Goal: Task Accomplishment & Management: Use online tool/utility

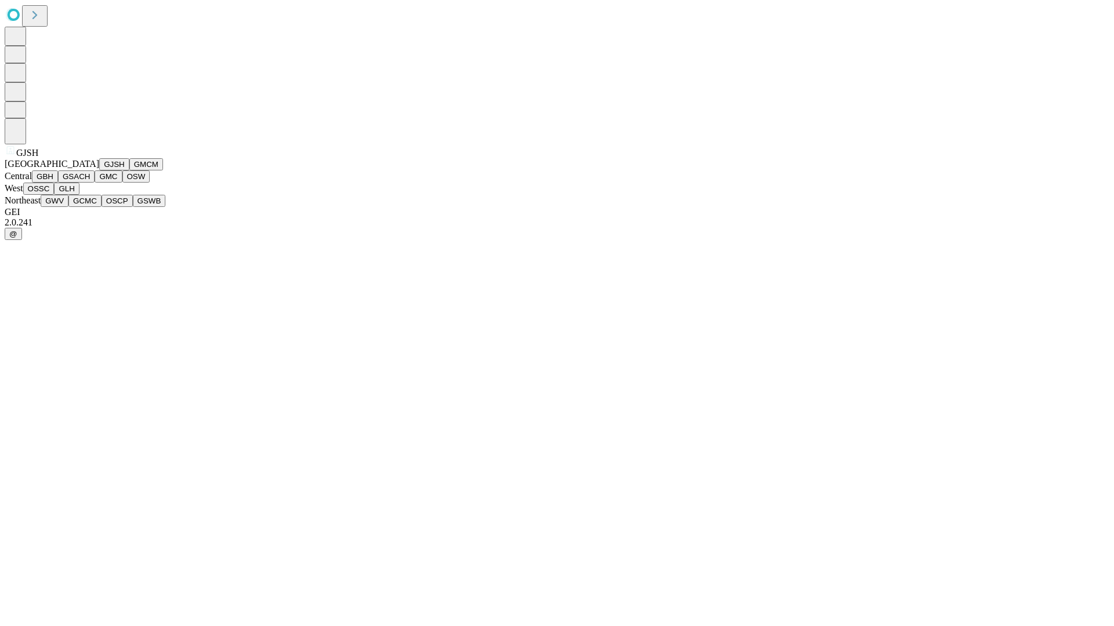
click at [99, 171] on button "GJSH" at bounding box center [114, 164] width 30 height 12
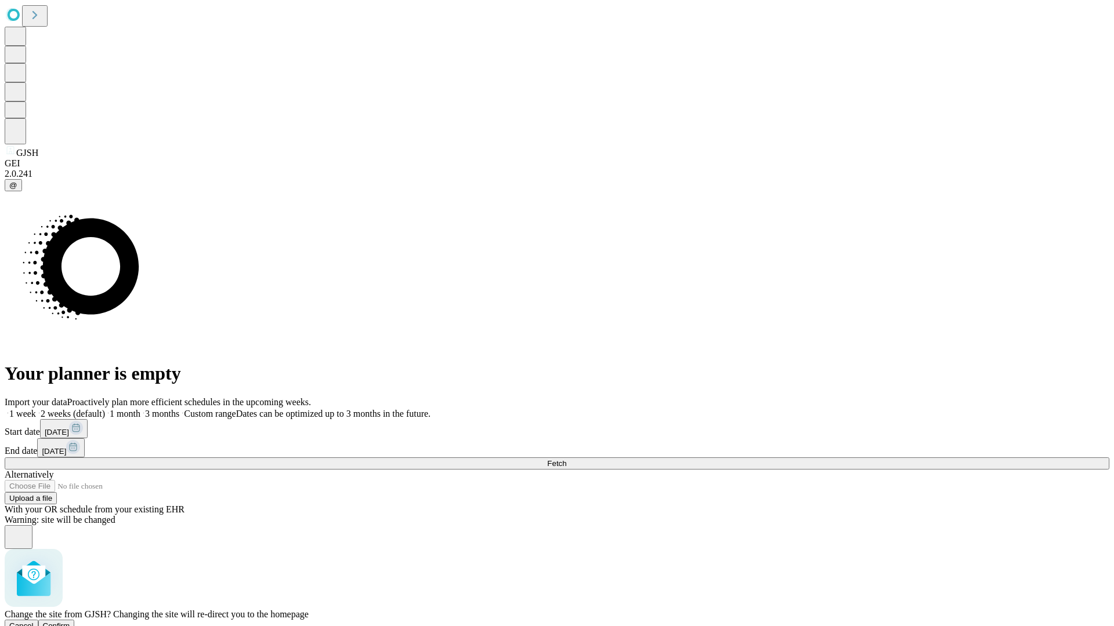
click at [70, 622] on span "Confirm" at bounding box center [56, 626] width 27 height 9
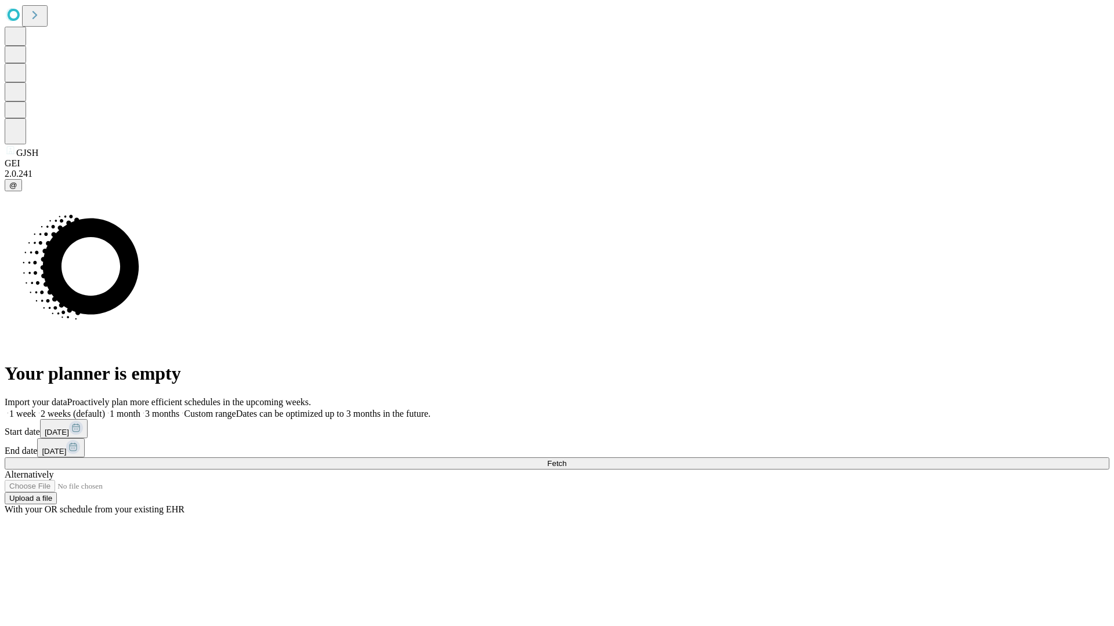
click at [140, 409] on label "1 month" at bounding box center [122, 414] width 35 height 10
click at [566, 459] on span "Fetch" at bounding box center [556, 463] width 19 height 9
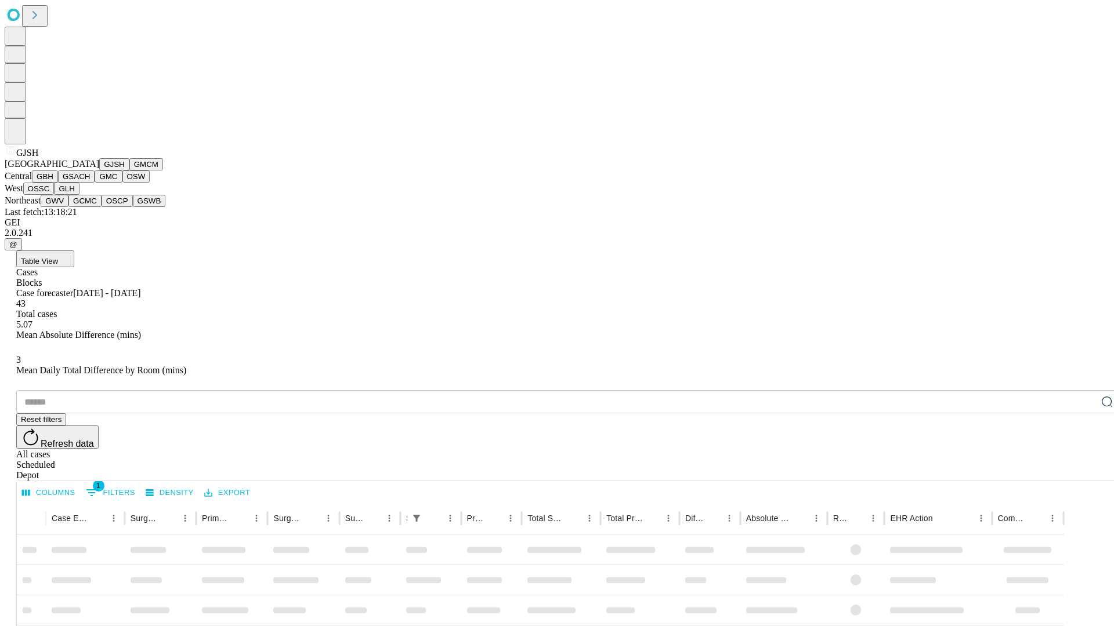
click at [129, 171] on button "GMCM" at bounding box center [146, 164] width 34 height 12
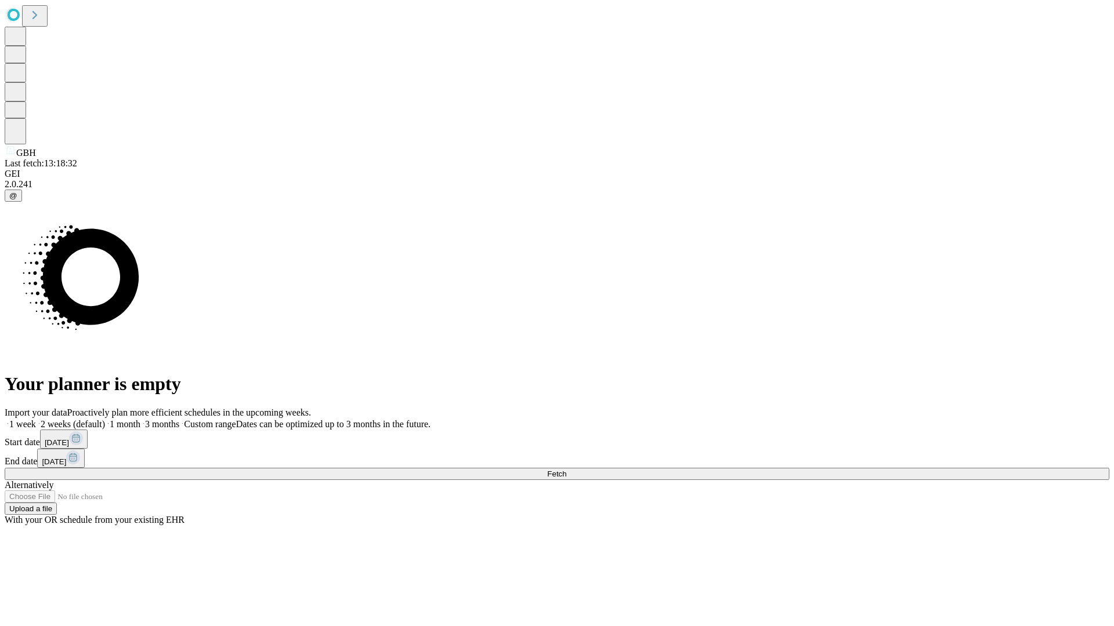
click at [140, 419] on label "1 month" at bounding box center [122, 424] width 35 height 10
click at [566, 470] on span "Fetch" at bounding box center [556, 474] width 19 height 9
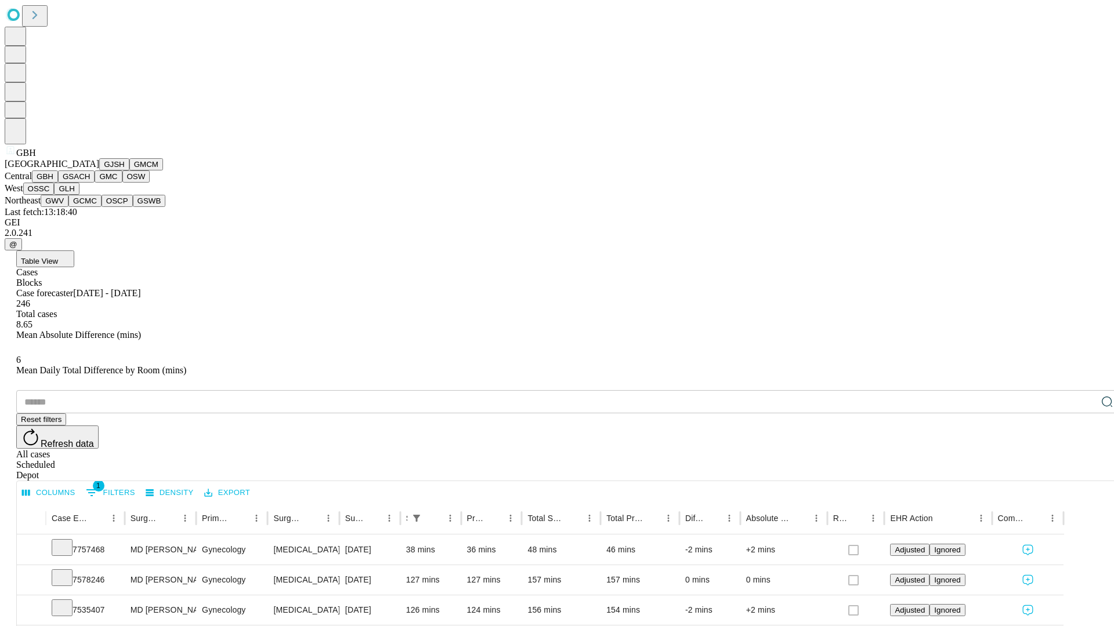
click at [90, 183] on button "GSACH" at bounding box center [76, 177] width 37 height 12
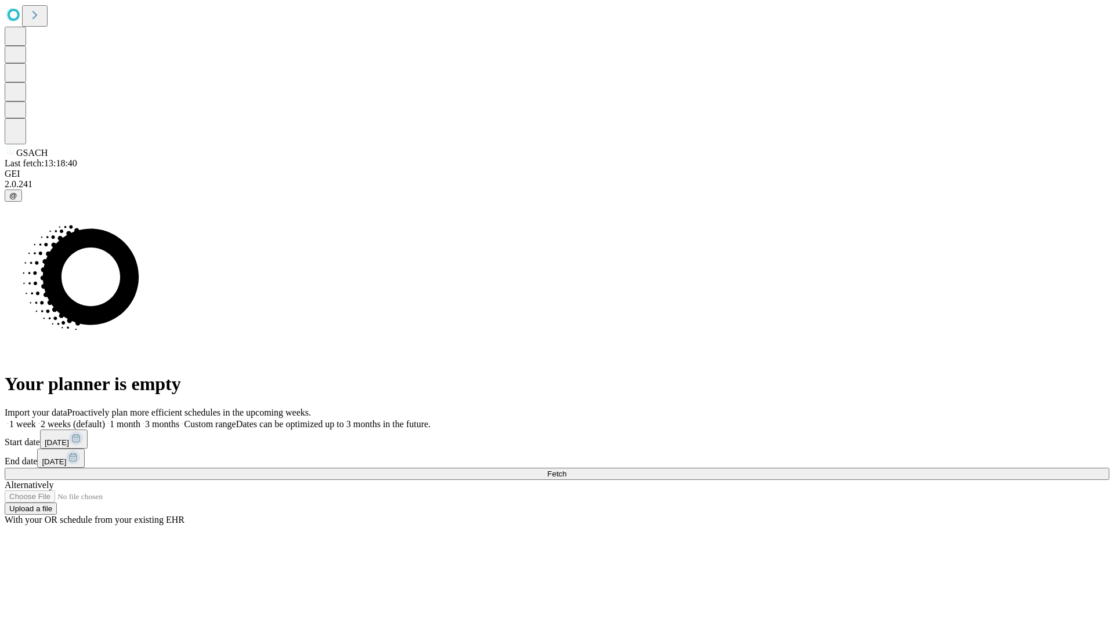
click at [140, 419] on label "1 month" at bounding box center [122, 424] width 35 height 10
click at [566, 470] on span "Fetch" at bounding box center [556, 474] width 19 height 9
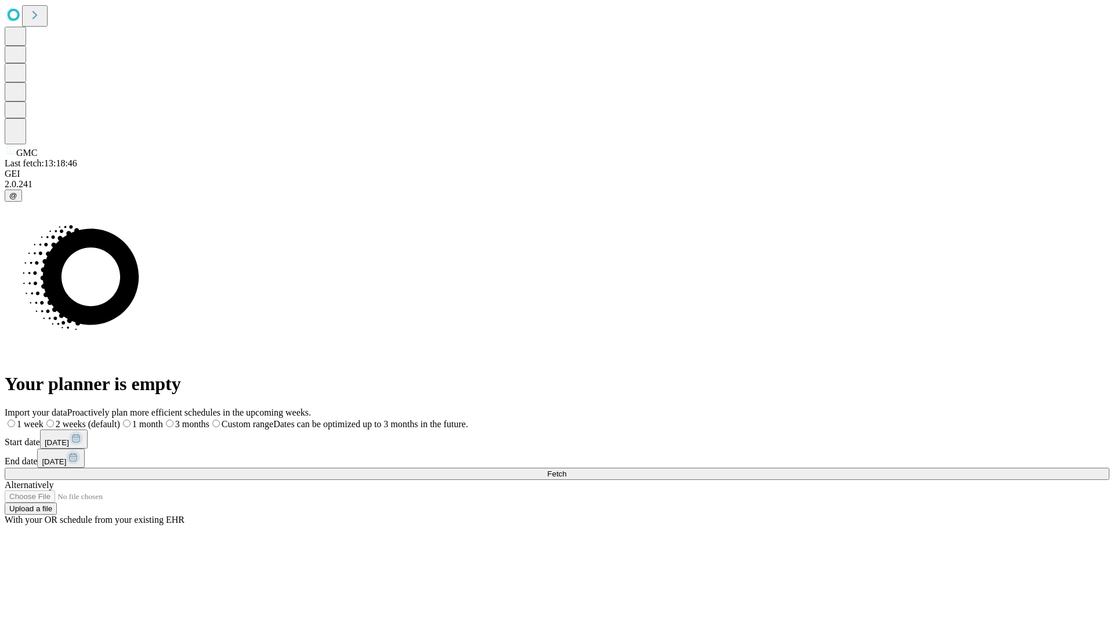
click at [163, 419] on label "1 month" at bounding box center [141, 424] width 43 height 10
click at [566, 470] on span "Fetch" at bounding box center [556, 474] width 19 height 9
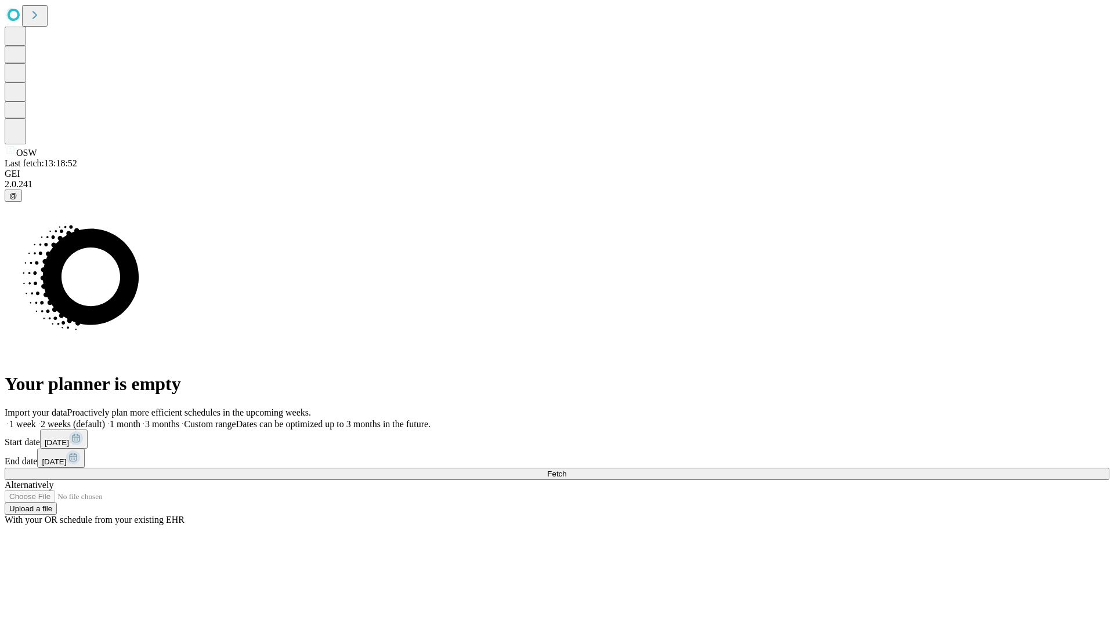
click at [566, 470] on span "Fetch" at bounding box center [556, 474] width 19 height 9
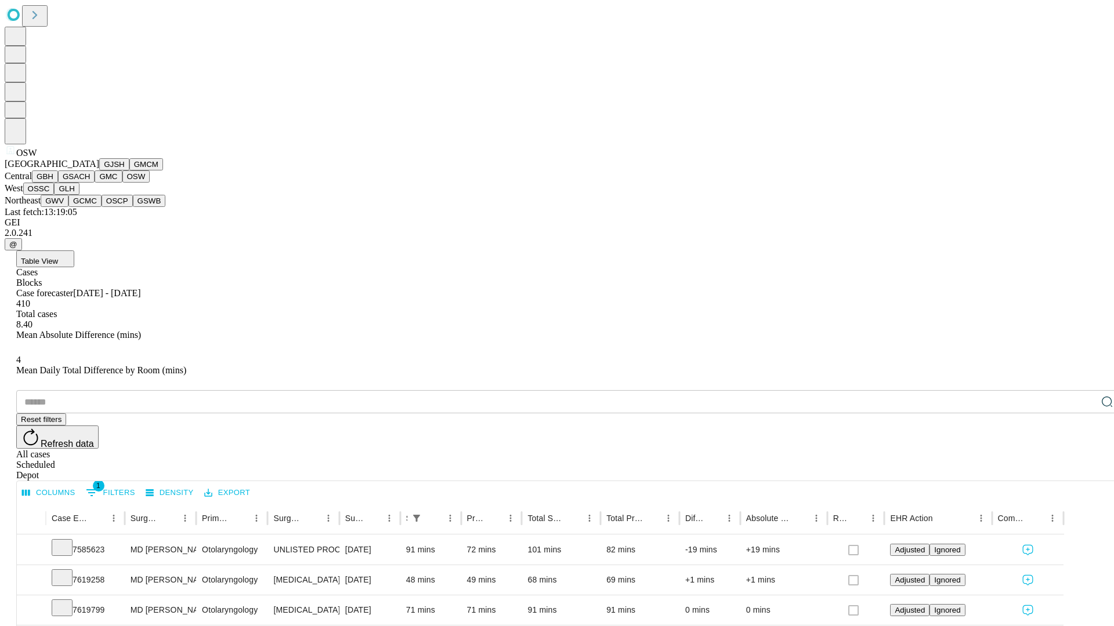
click at [55, 195] on button "OSSC" at bounding box center [38, 189] width 31 height 12
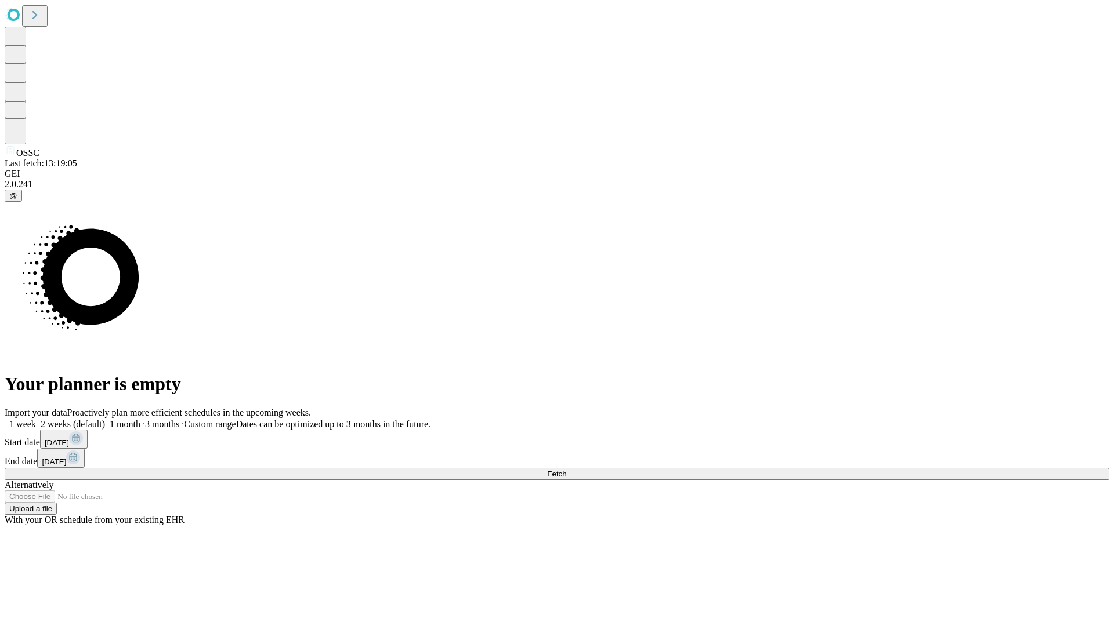
click at [566, 470] on span "Fetch" at bounding box center [556, 474] width 19 height 9
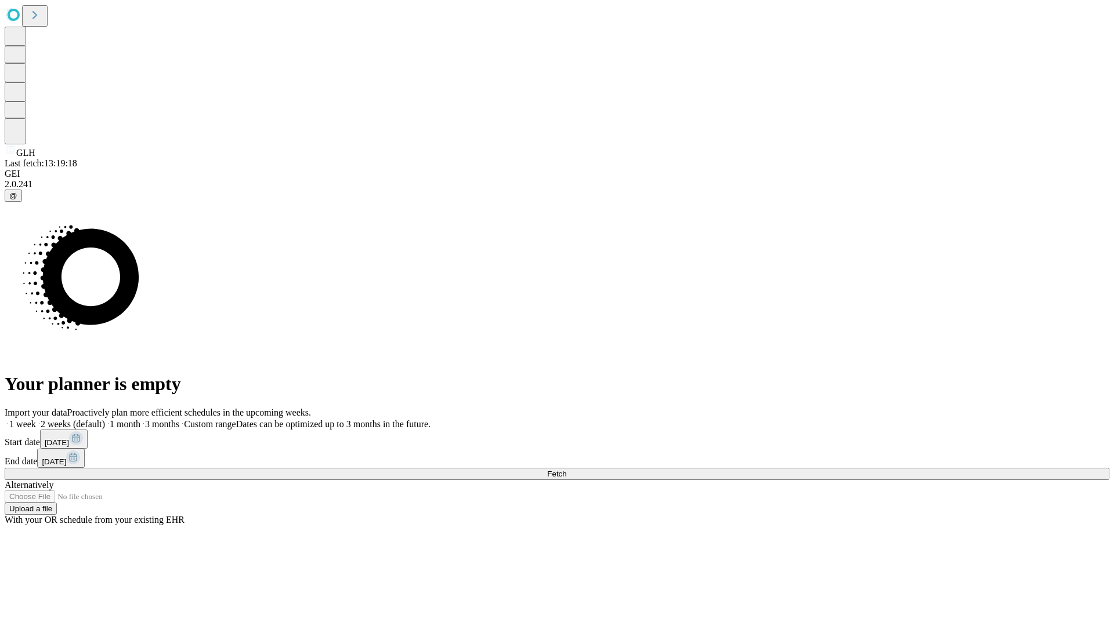
click at [140, 419] on label "1 month" at bounding box center [122, 424] width 35 height 10
click at [566, 470] on span "Fetch" at bounding box center [556, 474] width 19 height 9
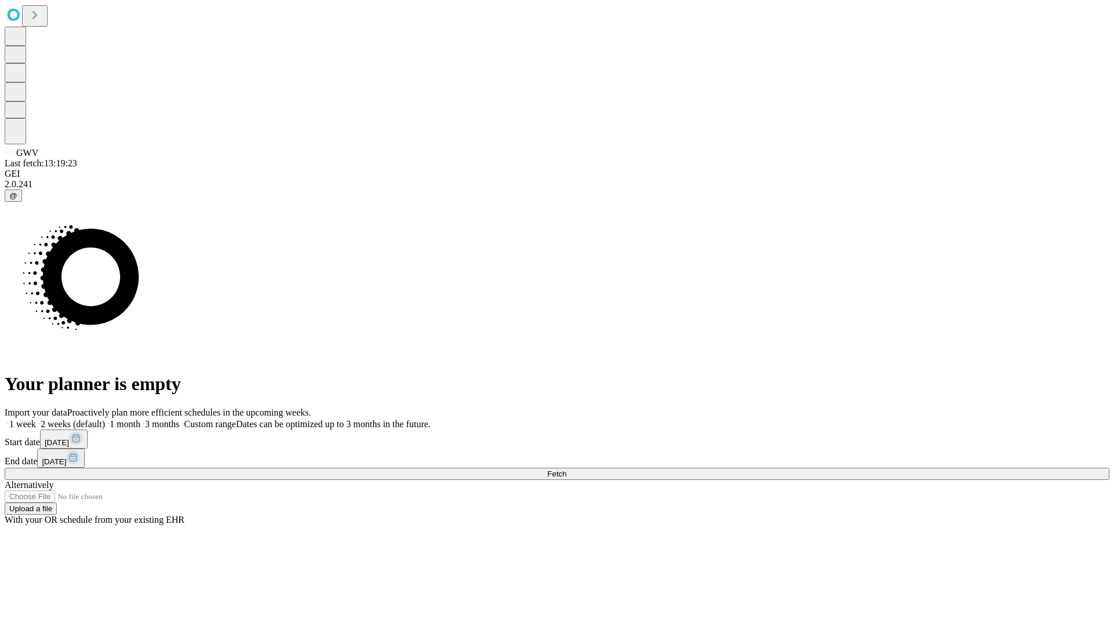
click at [566, 470] on span "Fetch" at bounding box center [556, 474] width 19 height 9
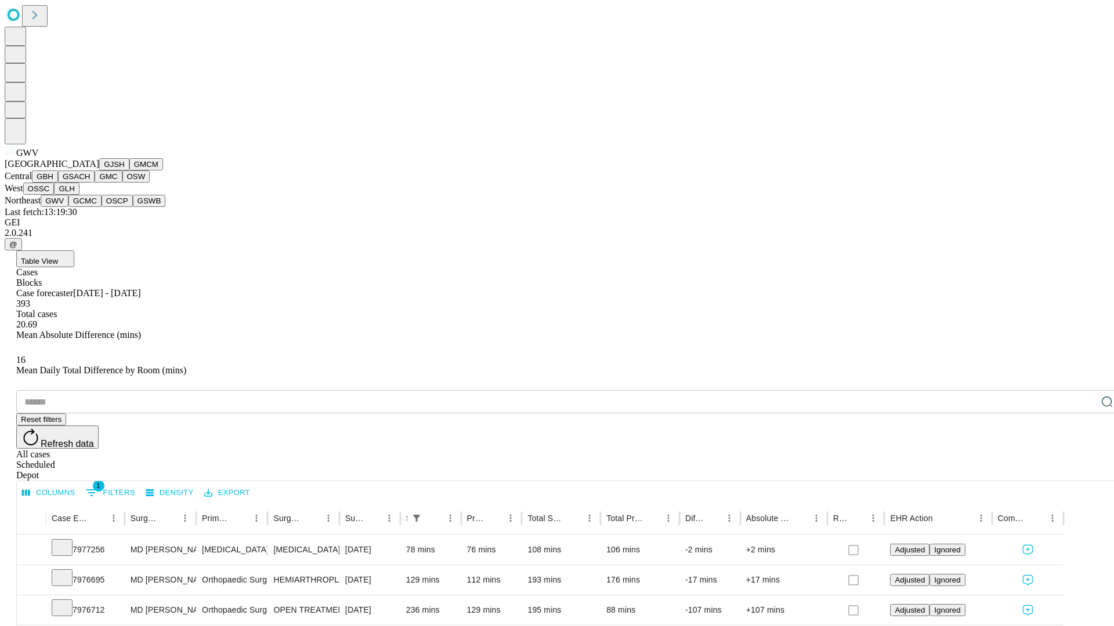
click at [90, 207] on button "GCMC" at bounding box center [84, 201] width 33 height 12
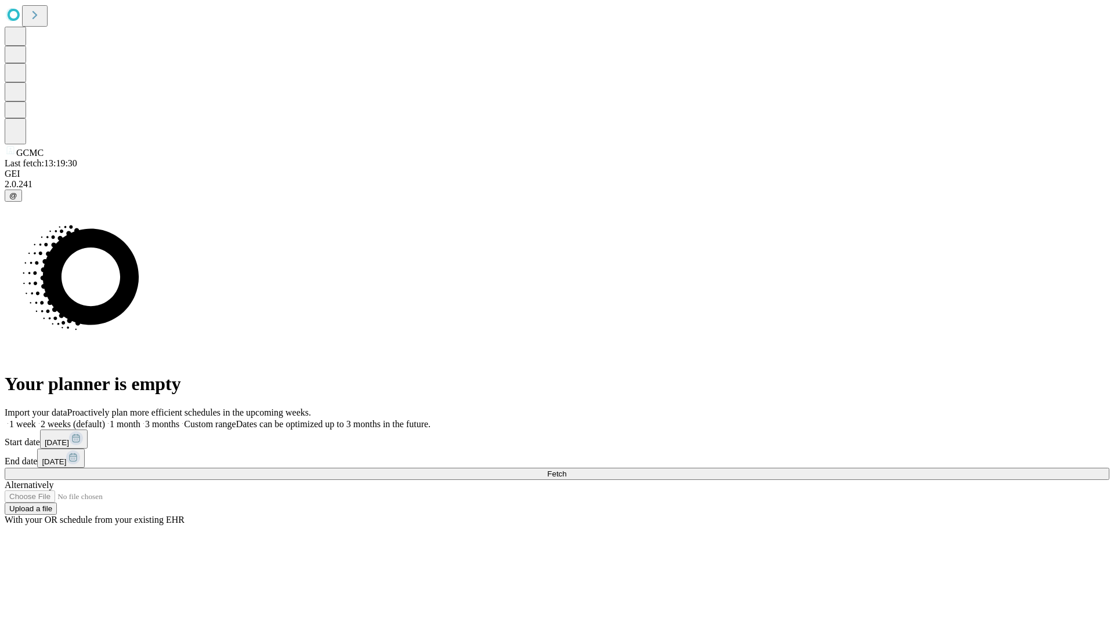
click at [140, 419] on label "1 month" at bounding box center [122, 424] width 35 height 10
click at [566, 470] on span "Fetch" at bounding box center [556, 474] width 19 height 9
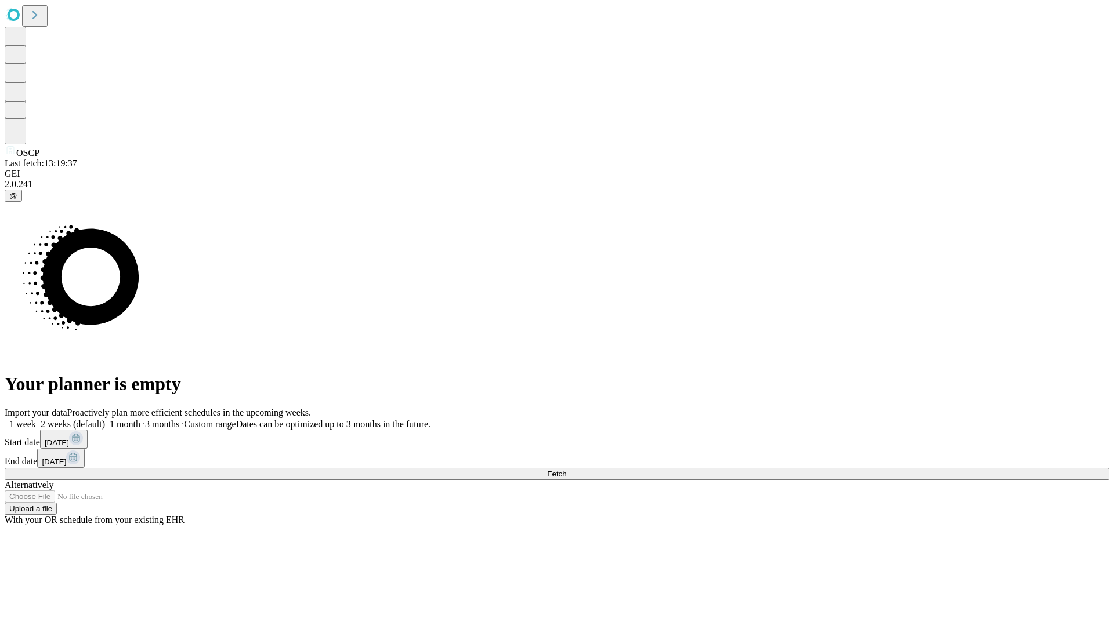
click at [140, 419] on label "1 month" at bounding box center [122, 424] width 35 height 10
click at [566, 470] on span "Fetch" at bounding box center [556, 474] width 19 height 9
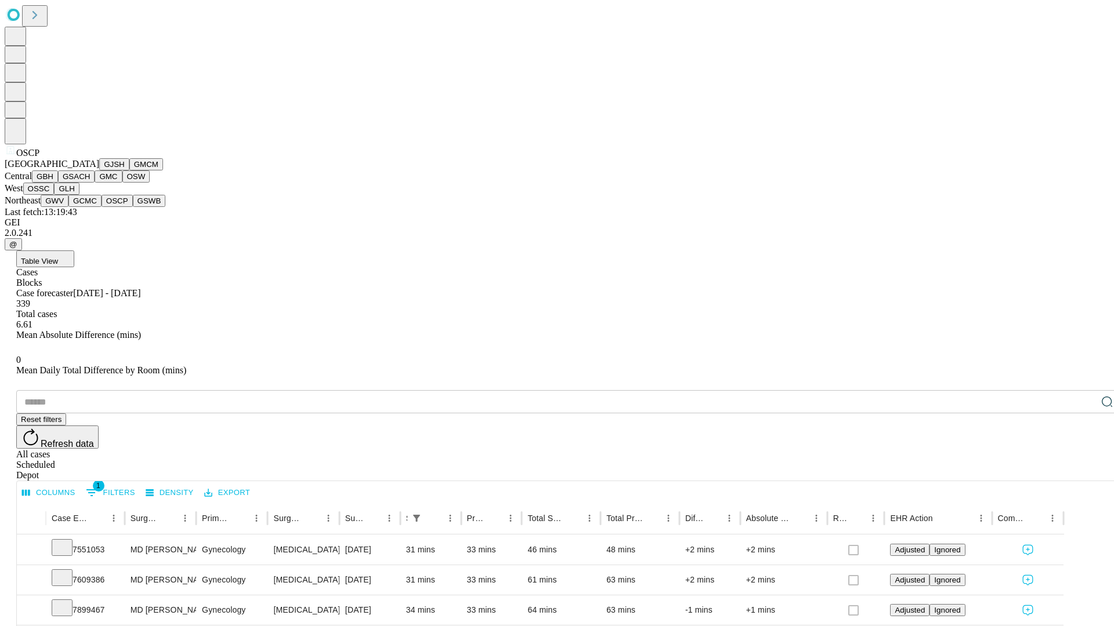
click at [133, 207] on button "GSWB" at bounding box center [149, 201] width 33 height 12
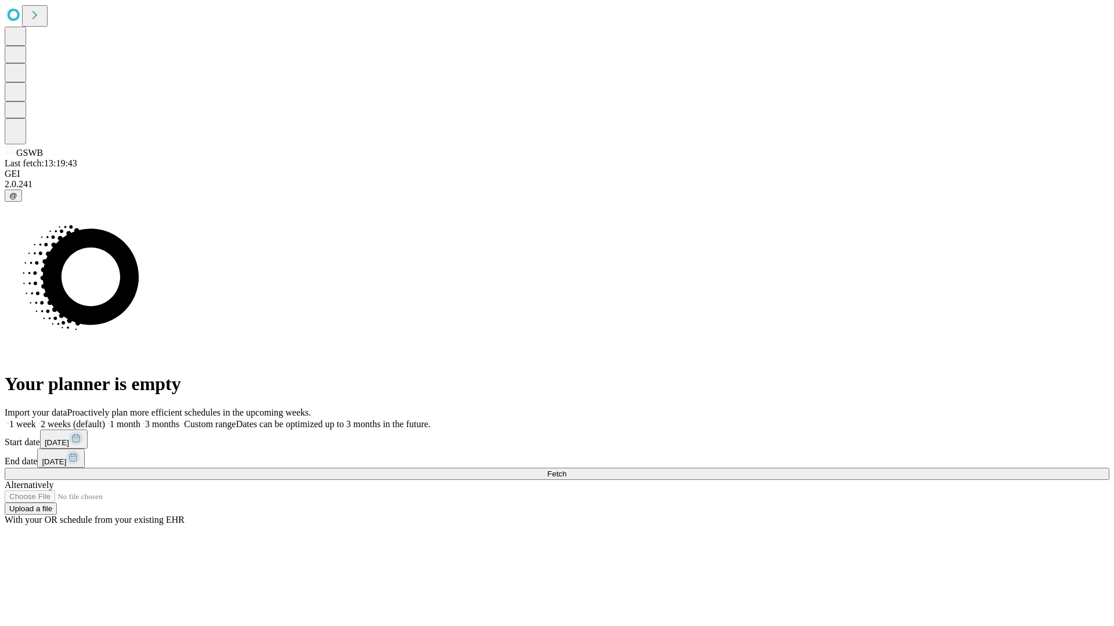
click at [140, 419] on label "1 month" at bounding box center [122, 424] width 35 height 10
click at [566, 470] on span "Fetch" at bounding box center [556, 474] width 19 height 9
